Goal: Transaction & Acquisition: Purchase product/service

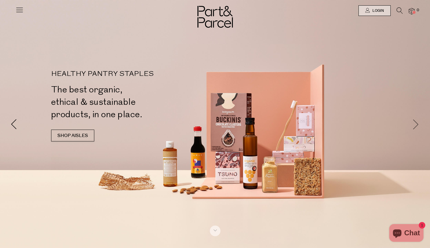
click at [418, 125] on span at bounding box center [416, 124] width 10 height 10
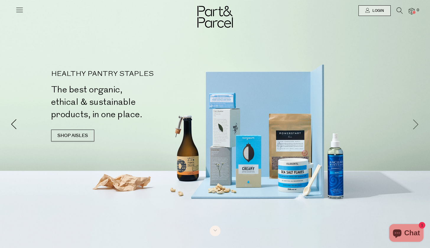
click at [418, 125] on span at bounding box center [416, 124] width 10 height 10
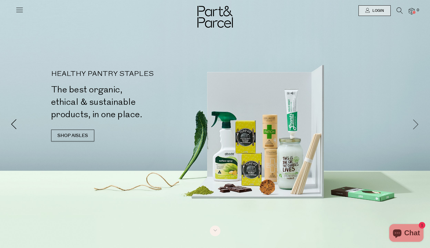
click at [418, 125] on span at bounding box center [416, 124] width 10 height 10
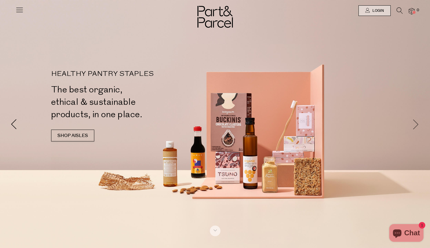
click at [418, 125] on span at bounding box center [416, 124] width 10 height 10
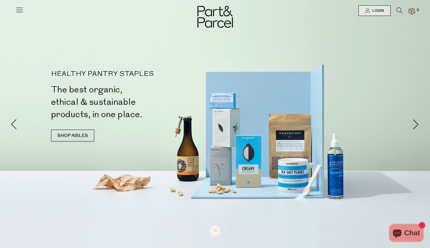
click at [18, 9] on icon at bounding box center [19, 10] width 8 height 8
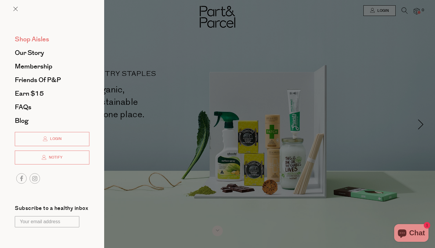
click at [29, 37] on span "Shop Aisles" at bounding box center [32, 39] width 34 height 9
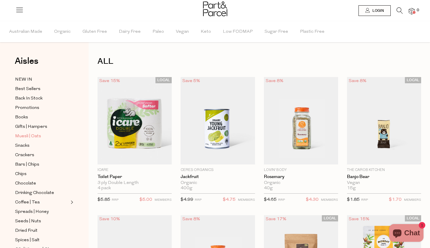
click at [25, 136] on span "Muesli | Oats" at bounding box center [28, 136] width 26 height 7
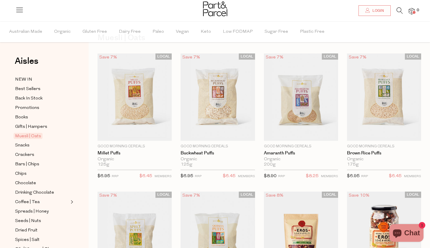
scroll to position [12, 0]
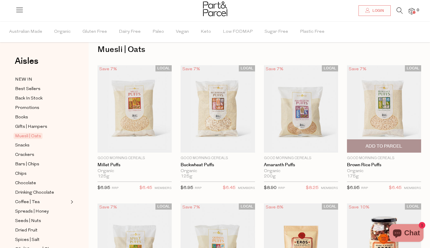
click at [383, 110] on img at bounding box center [384, 109] width 74 height 88
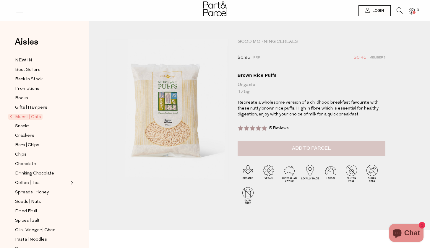
click at [321, 148] on span "Add to Parcel" at bounding box center [311, 148] width 39 height 7
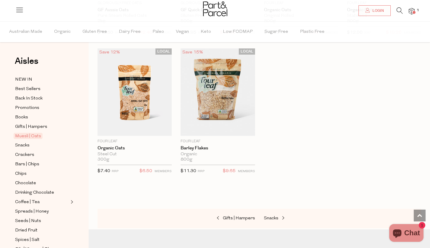
scroll to position [1714, 0]
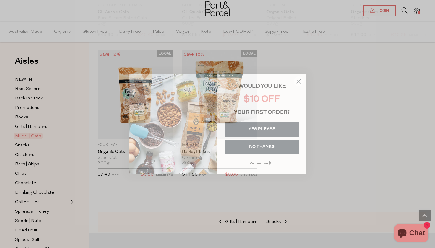
click at [297, 80] on icon "Close dialog" at bounding box center [298, 82] width 4 height 4
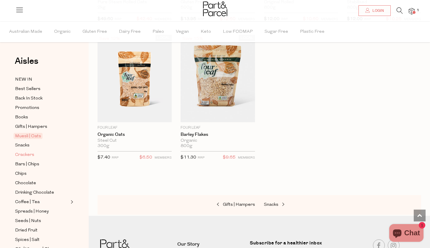
click at [28, 155] on span "Crackers" at bounding box center [24, 155] width 19 height 7
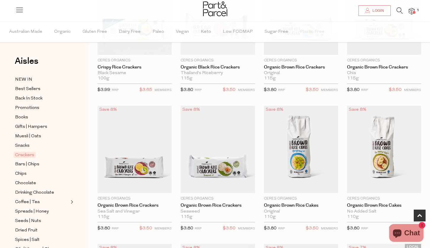
scroll to position [236, 0]
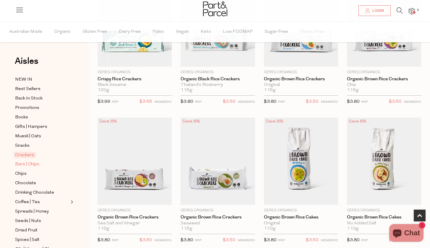
click at [27, 165] on span "Bars | Chips" at bounding box center [27, 164] width 24 height 7
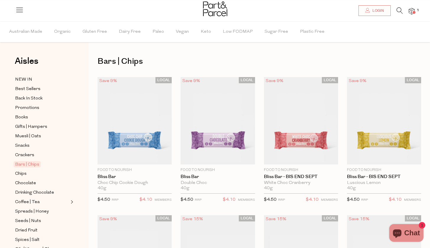
scroll to position [12, 0]
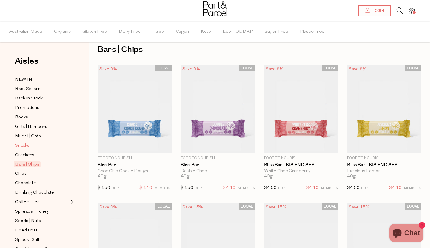
click at [25, 146] on span "Snacks" at bounding box center [22, 145] width 14 height 7
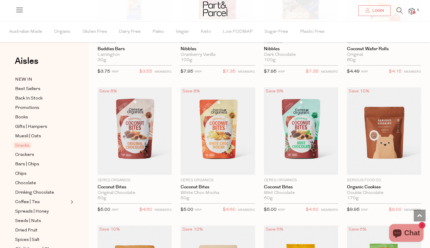
scroll to position [981, 0]
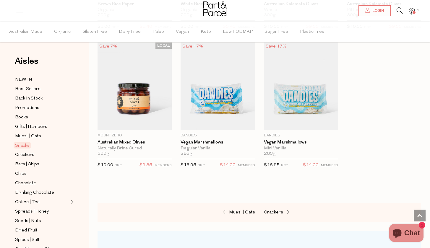
scroll to position [2251, 0]
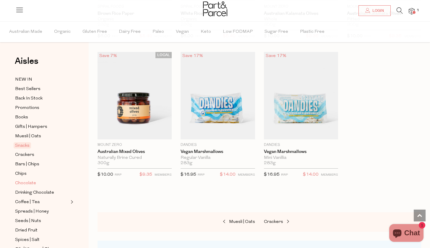
click at [19, 185] on span "Chocolate" at bounding box center [25, 183] width 21 height 7
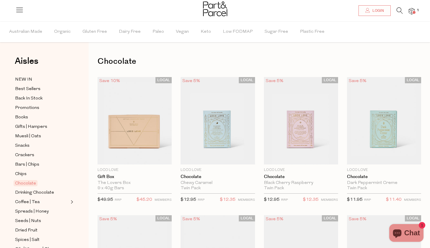
scroll to position [12, 0]
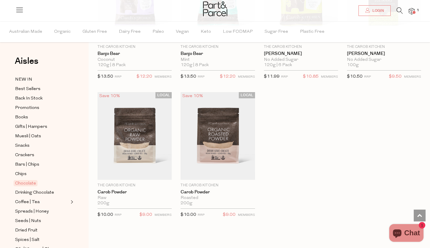
scroll to position [1951, 0]
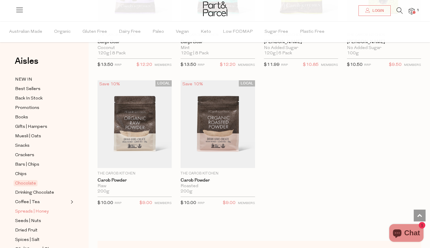
click at [30, 211] on span "Spreads | Honey" at bounding box center [32, 211] width 34 height 7
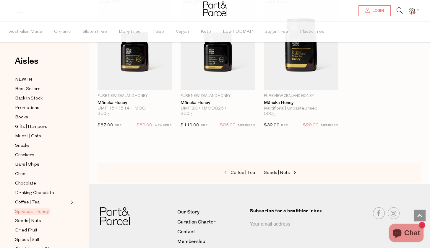
scroll to position [1620, 0]
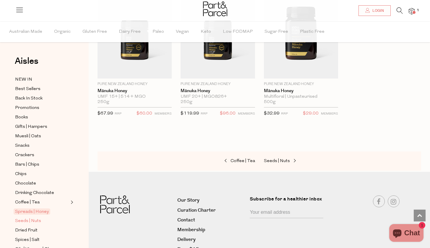
click at [37, 220] on span "Seeds | Nuts" at bounding box center [28, 221] width 26 height 7
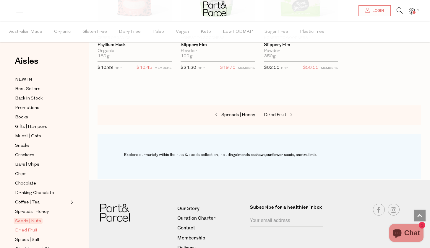
scroll to position [1667, 0]
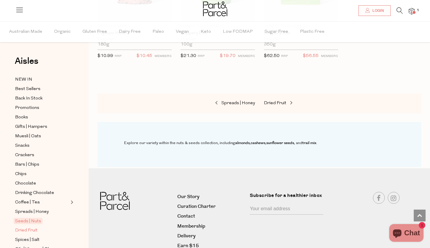
click at [22, 231] on span "Dried Fruit" at bounding box center [26, 230] width 22 height 7
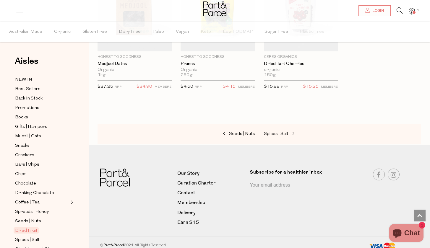
scroll to position [394, 0]
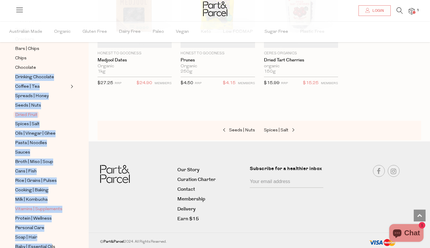
drag, startPoint x: 82, startPoint y: 184, endPoint x: 51, endPoint y: 246, distance: 68.6
click at [51, 246] on div "Aisles Clear NEW IN Best Sellers Back In Stock Promotions Books Gifts | Hampers…" at bounding box center [44, 134] width 89 height 227
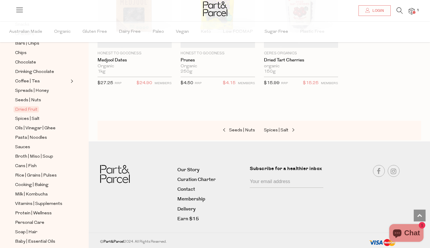
click at [86, 183] on div "Aisles Clear NEW IN Best Sellers Back In Stock Promotions Books Gifts | Hampers…" at bounding box center [44, 134] width 89 height 227
click at [26, 146] on span "Sauces" at bounding box center [22, 147] width 15 height 7
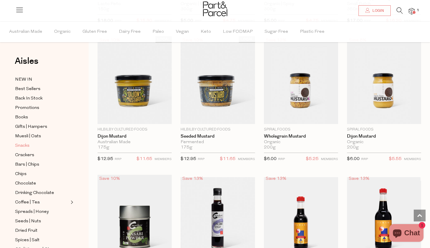
scroll to position [1443, 0]
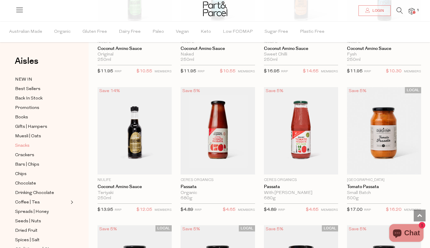
scroll to position [1951, 0]
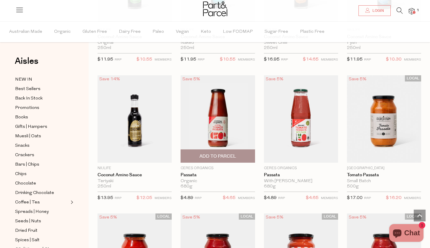
click at [220, 98] on img at bounding box center [218, 119] width 74 height 88
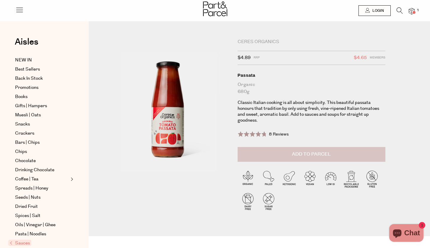
click at [307, 152] on span "Add to Parcel" at bounding box center [311, 154] width 39 height 7
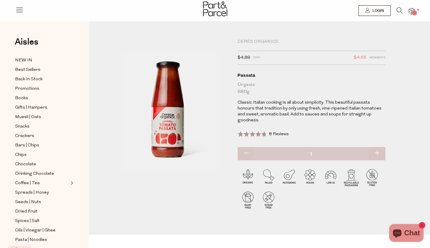
click at [377, 149] on button "button" at bounding box center [377, 153] width 17 height 13
type input "2"
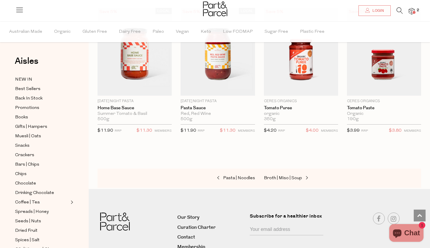
scroll to position [485, 0]
drag, startPoint x: 71, startPoint y: 165, endPoint x: 71, endPoint y: 203, distance: 37.5
click at [71, 203] on ul "NEW IN Best Sellers Back In Stock Promotions Books Gifts | Hampers Muesli | Oat…" at bounding box center [44, 235] width 63 height 319
drag, startPoint x: 71, startPoint y: 211, endPoint x: 71, endPoint y: 220, distance: 9.2
click at [71, 220] on ul "NEW IN Best Sellers Back In Stock Promotions Books Gifts | Hampers Muesli | Oat…" at bounding box center [44, 235] width 63 height 319
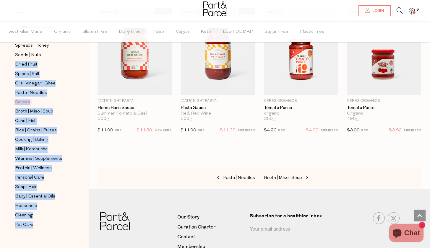
scroll to position [173, 0]
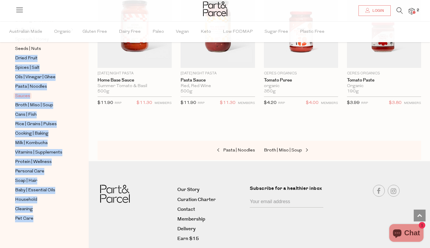
drag, startPoint x: 71, startPoint y: 218, endPoint x: 71, endPoint y: 248, distance: 29.6
click at [71, 248] on div "Aisles Clear NEW IN Best Sellers Back In Stock Promotions Books Gifts | Hampers…" at bounding box center [44, 134] width 89 height 227
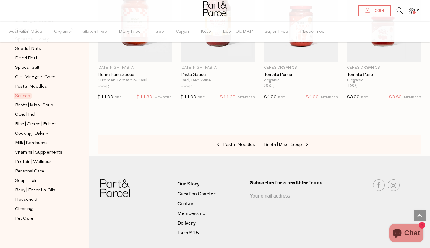
click at [68, 230] on div "NEW IN Best Sellers Back In Stock Promotions Books Gifts | Hampers Muesli | Oat…" at bounding box center [44, 68] width 59 height 330
click at [33, 87] on span "Pasta | Noodles" at bounding box center [31, 86] width 32 height 7
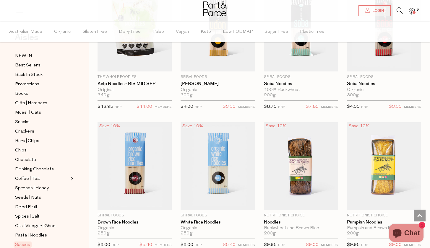
scroll to position [3019, 0]
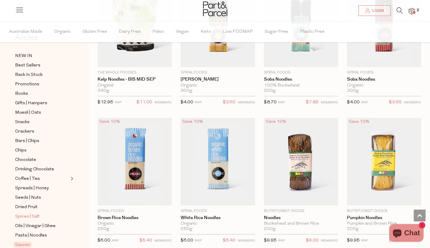
click at [30, 217] on span "Spices | Salt" at bounding box center [27, 216] width 25 height 7
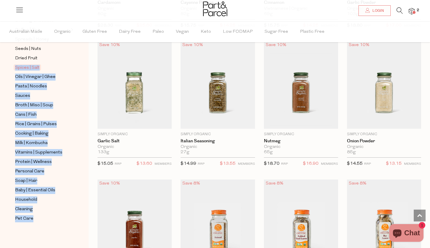
scroll to position [886, 0]
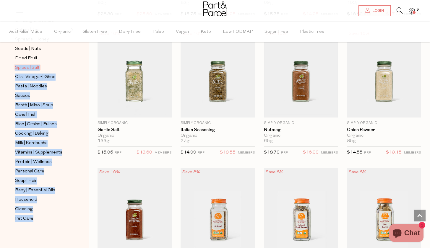
drag, startPoint x: 67, startPoint y: 166, endPoint x: 65, endPoint y: 246, distance: 80.1
click at [65, 246] on div "Aisles Clear NEW IN Best Sellers Back In Stock Promotions Books Gifts | Hampers…" at bounding box center [44, 134] width 89 height 227
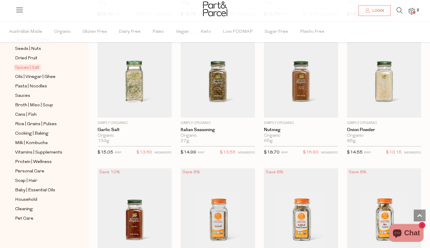
click at [62, 231] on div "NEW IN Best Sellers Back In Stock Promotions Books Gifts | Hampers Muesli | Oat…" at bounding box center [44, 68] width 59 height 330
click at [35, 134] on span "Cooking | Baking" at bounding box center [31, 133] width 33 height 7
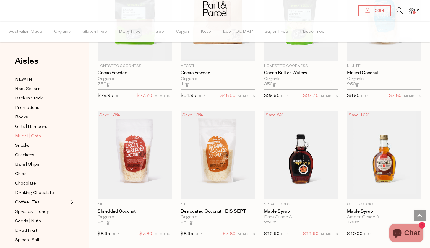
scroll to position [1079, 0]
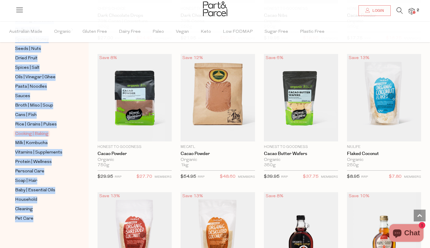
scroll to position [1015, 0]
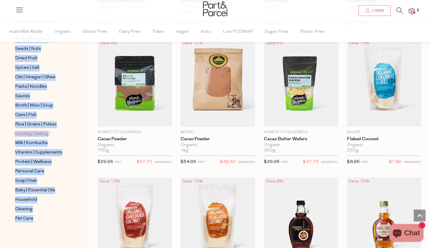
drag, startPoint x: 85, startPoint y: 144, endPoint x: 74, endPoint y: 248, distance: 104.9
click at [74, 248] on div "Aisles Clear NEW IN Best Sellers Back In Stock Promotions Books Gifts | Hampers…" at bounding box center [44, 134] width 89 height 227
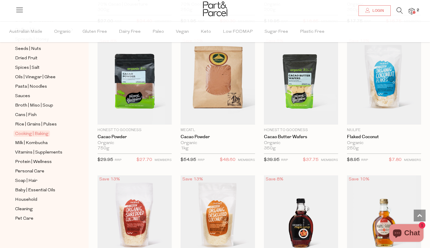
click at [70, 233] on div "NEW IN Best Sellers Back In Stock Promotions Books Gifts | Hampers Muesli | Oat…" at bounding box center [44, 68] width 59 height 330
click at [28, 162] on span "Protein | Wellness" at bounding box center [33, 162] width 37 height 7
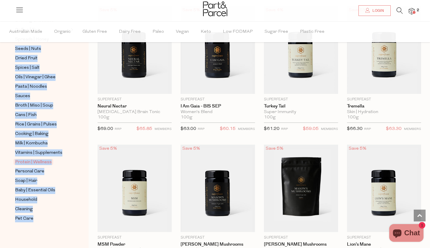
scroll to position [1057, 0]
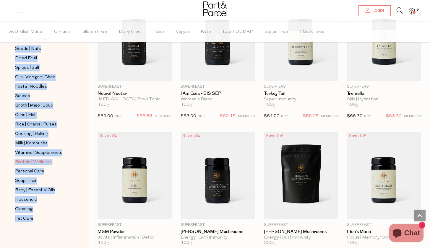
drag, startPoint x: 70, startPoint y: 216, endPoint x: 73, endPoint y: 248, distance: 32.0
click at [73, 248] on div "Aisles Clear NEW IN Best Sellers Back In Stock Promotions Books Gifts | Hampers…" at bounding box center [44, 134] width 89 height 227
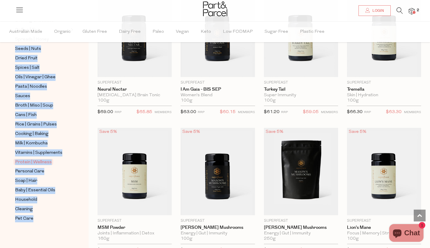
click at [59, 224] on div "NEW IN Best Sellers Back In Stock Promotions Books Gifts | Hampers Muesli | Oat…" at bounding box center [44, 68] width 59 height 330
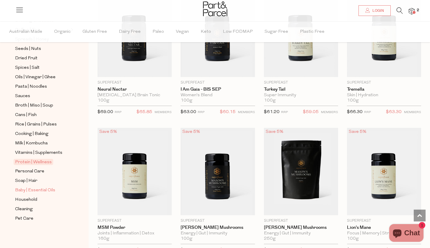
click at [43, 191] on span "Baby | Essential Oils" at bounding box center [35, 190] width 40 height 7
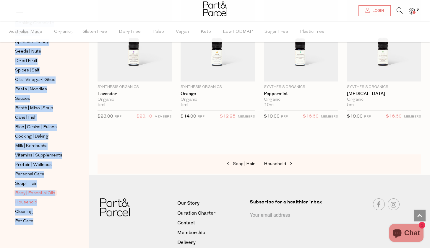
scroll to position [173, 0]
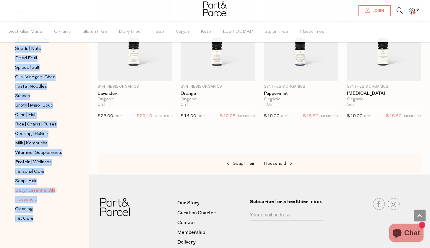
drag, startPoint x: 74, startPoint y: 184, endPoint x: 68, endPoint y: 248, distance: 64.2
click at [68, 248] on div "Aisles Clear NEW IN Best Sellers Back In Stock Promotions Books Gifts | Hampers…" at bounding box center [44, 134] width 89 height 227
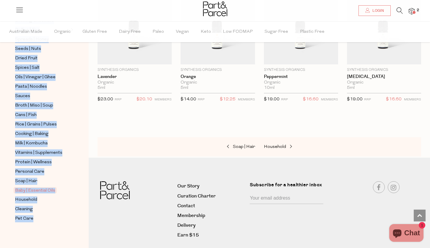
click at [69, 226] on div "NEW IN Best Sellers Back In Stock Promotions Books Gifts | Hampers Muesli | Oat…" at bounding box center [44, 68] width 59 height 330
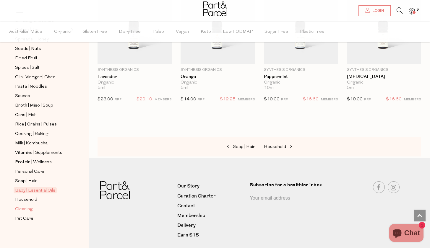
click at [28, 209] on span "Cleaning" at bounding box center [24, 209] width 18 height 7
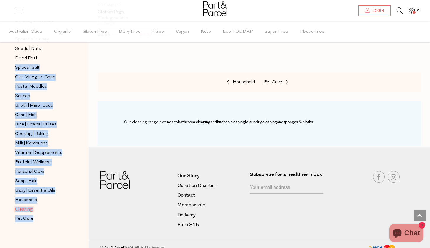
scroll to position [597, 0]
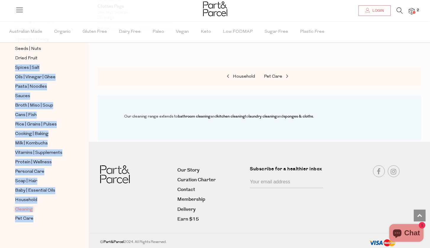
drag, startPoint x: 74, startPoint y: 230, endPoint x: 73, endPoint y: 247, distance: 16.6
click at [73, 247] on div "Aisles Clear NEW IN Best Sellers Back In Stock Promotions Books Gifts | Hampers…" at bounding box center [44, 134] width 89 height 227
click at [66, 221] on link "Pet Care" at bounding box center [42, 218] width 54 height 7
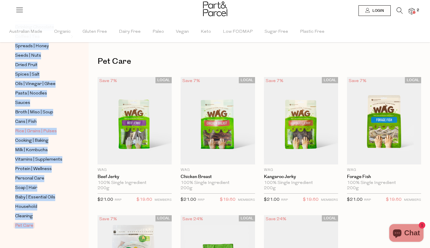
scroll to position [173, 0]
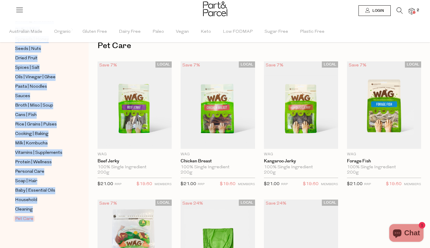
drag, startPoint x: 73, startPoint y: 118, endPoint x: 51, endPoint y: 248, distance: 131.6
click at [51, 248] on div "Aisles Clear NEW IN Best Sellers Back In Stock Promotions Books Gifts | Hampers…" at bounding box center [44, 134] width 89 height 227
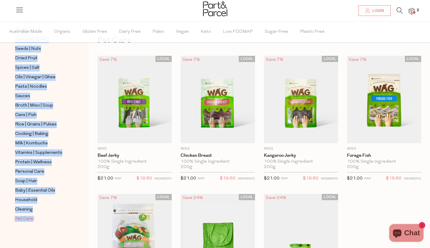
click at [46, 232] on div "NEW IN Best Sellers Back In Stock Promotions Books Gifts | Hampers Muesli | Oat…" at bounding box center [44, 68] width 59 height 330
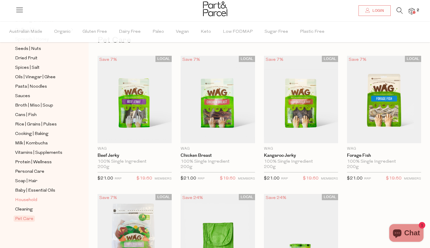
click at [29, 200] on span "Household" at bounding box center [26, 200] width 22 height 7
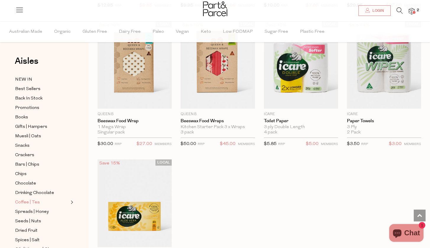
scroll to position [2720, 0]
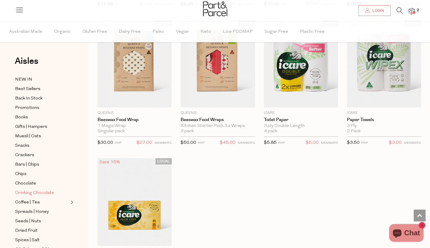
click at [28, 194] on span "Drinking Chocolate" at bounding box center [34, 193] width 39 height 7
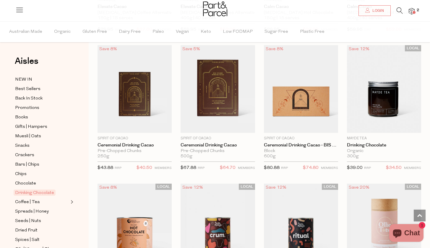
scroll to position [307, 0]
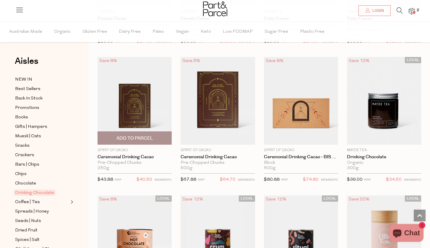
click at [132, 105] on img at bounding box center [135, 101] width 74 height 88
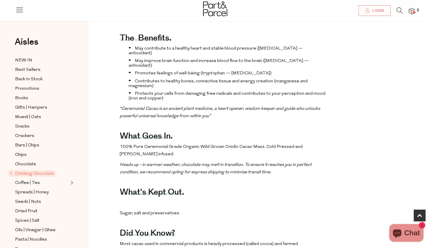
scroll to position [248, 0]
